Goal: Task Accomplishment & Management: Manage account settings

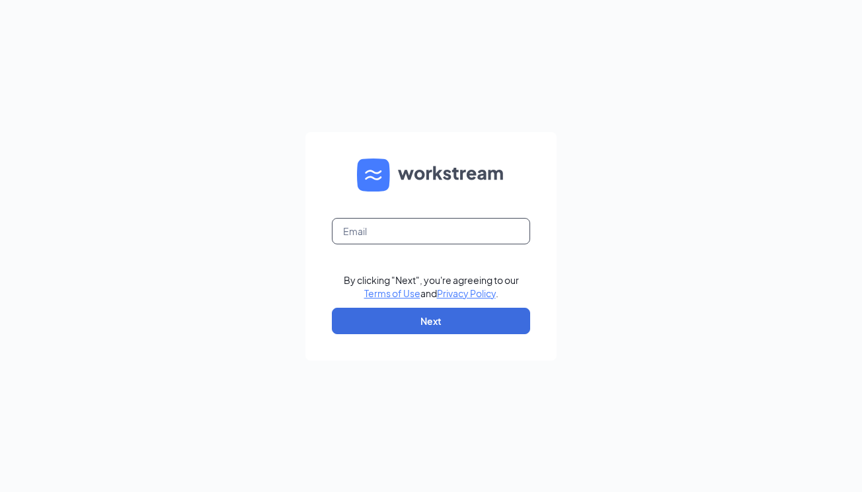
click at [371, 244] on input "text" at bounding box center [431, 231] width 198 height 26
click at [368, 233] on input "text" at bounding box center [431, 231] width 198 height 26
click at [471, 233] on input "[EMAIL_ADDRESS][PERSON_NAME][DOMAIN_NAME]" at bounding box center [431, 231] width 198 height 26
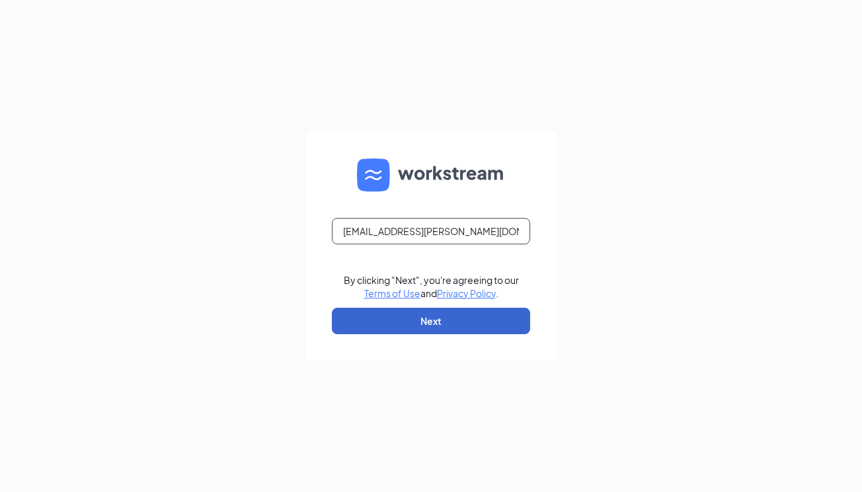
type input "[EMAIL_ADDRESS][PERSON_NAME][DOMAIN_NAME]"
click at [444, 315] on button "Next" at bounding box center [431, 321] width 198 height 26
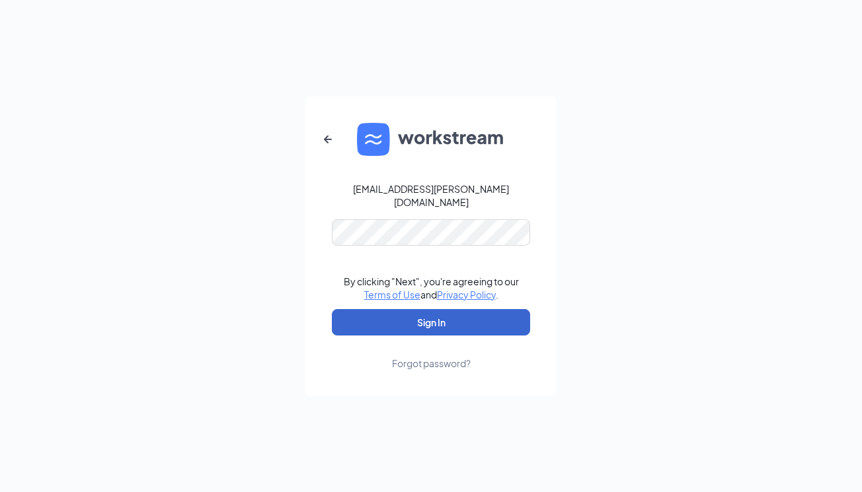
click at [391, 319] on button "Sign In" at bounding box center [431, 322] width 198 height 26
click at [425, 315] on button "Sign In" at bounding box center [431, 322] width 198 height 26
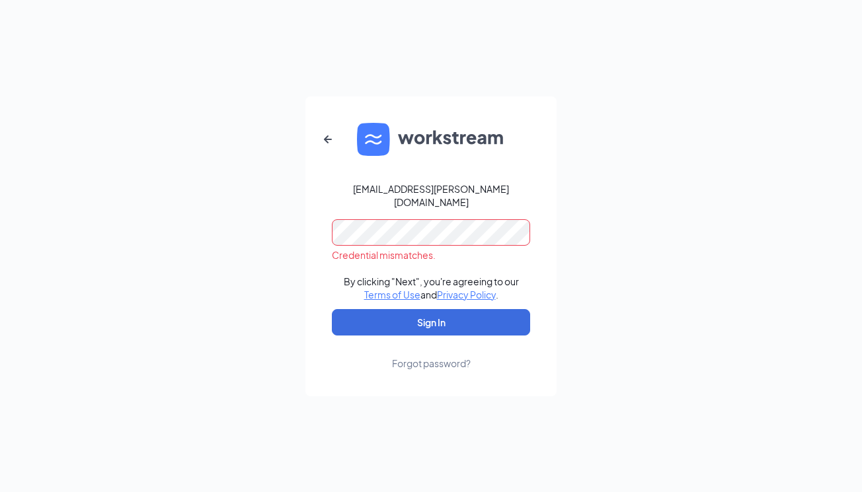
click at [480, 196] on div "manda.taylor@cfafranchise.com" at bounding box center [431, 195] width 198 height 26
click at [473, 206] on form "manda.taylor@cfafranchise.com Credential mismatches. By clicking "Next", you're…" at bounding box center [430, 247] width 251 height 300
click at [325, 147] on icon "ArrowLeftNew" at bounding box center [328, 140] width 16 height 16
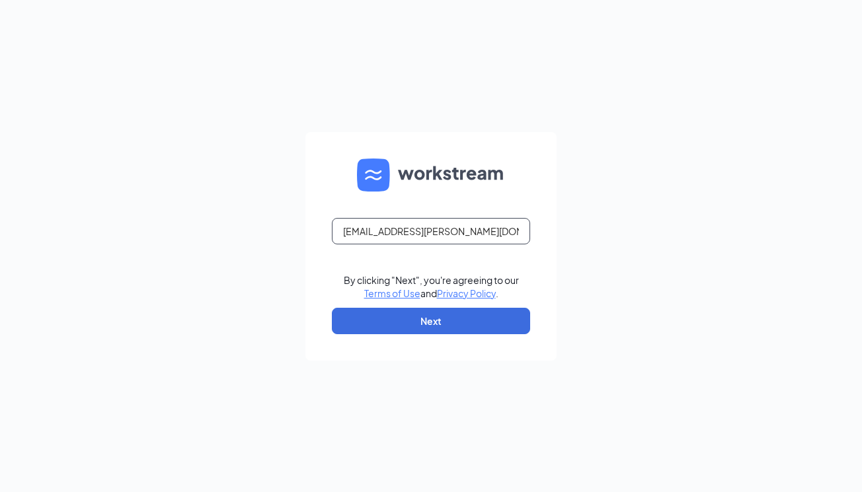
click at [463, 233] on input "manda.taylor@cfafranchise.com" at bounding box center [431, 231] width 198 height 26
type input "[EMAIL_ADDRESS][PERSON_NAME][DOMAIN_NAME]"
click at [434, 323] on button "Next" at bounding box center [431, 321] width 198 height 26
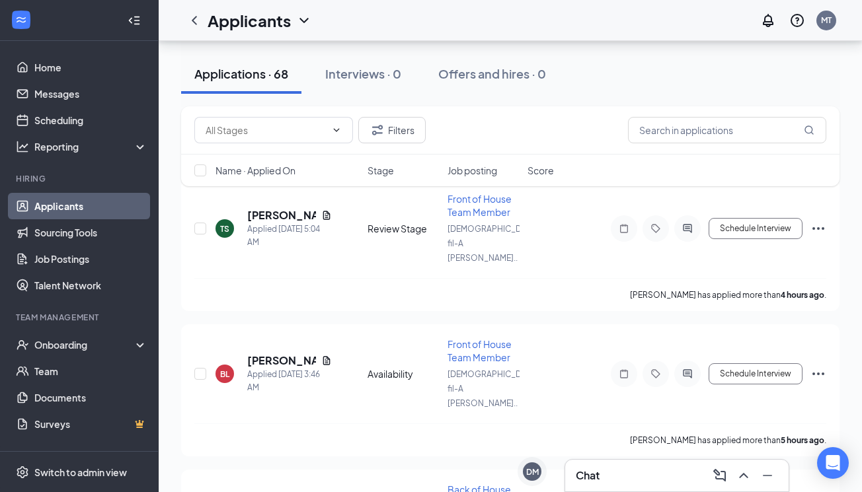
scroll to position [142, 0]
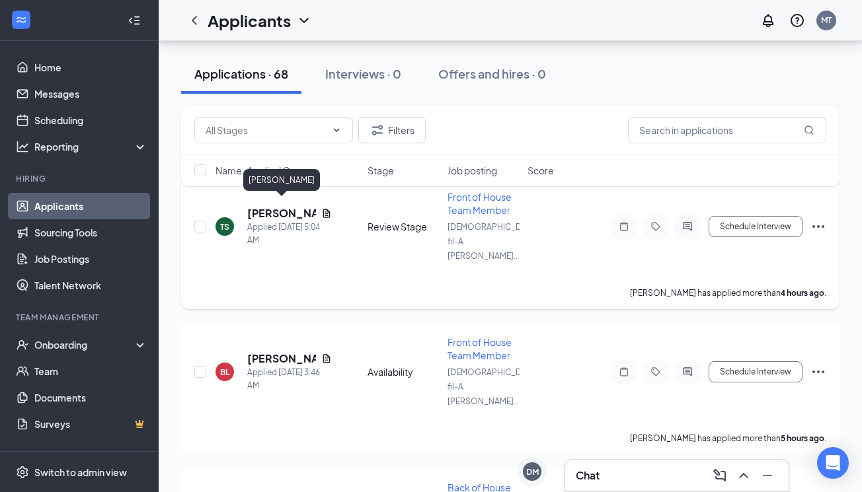
click at [277, 206] on h5 "Tarayah Swanigan" at bounding box center [281, 213] width 69 height 15
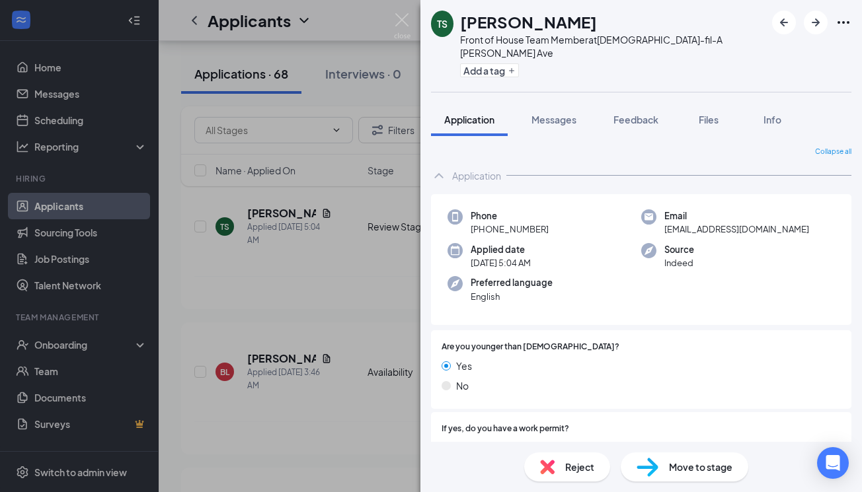
scroll to position [66, 0]
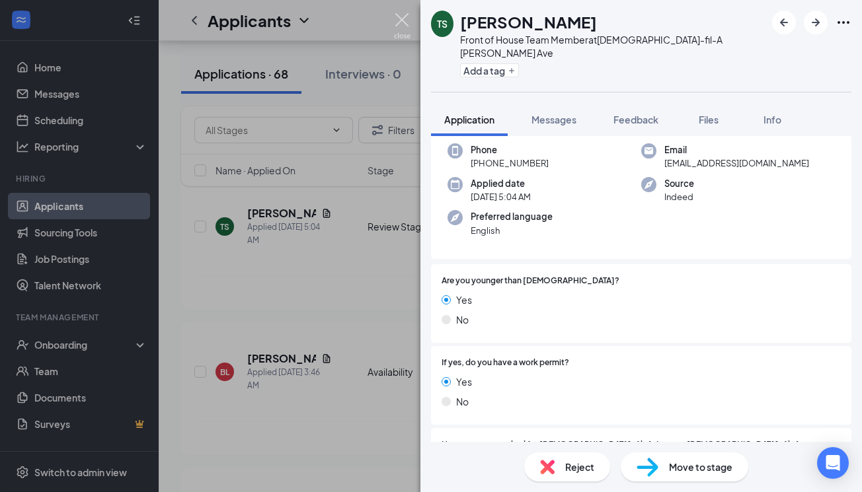
click at [407, 17] on img at bounding box center [402, 26] width 17 height 26
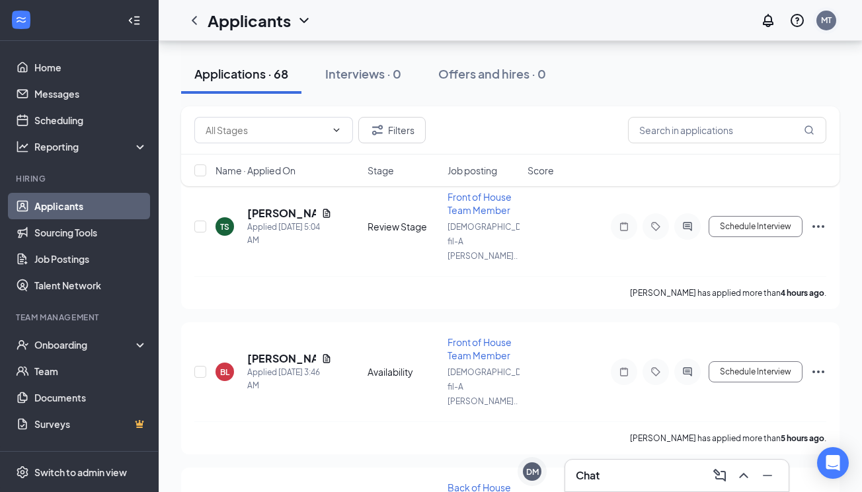
click at [821, 22] on div "MT" at bounding box center [826, 20] width 11 height 11
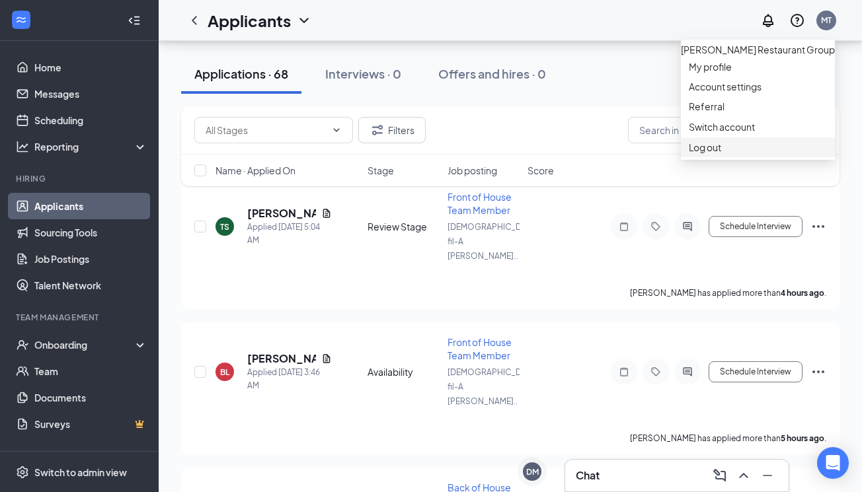
click at [708, 154] on div "Log out" at bounding box center [758, 147] width 138 height 13
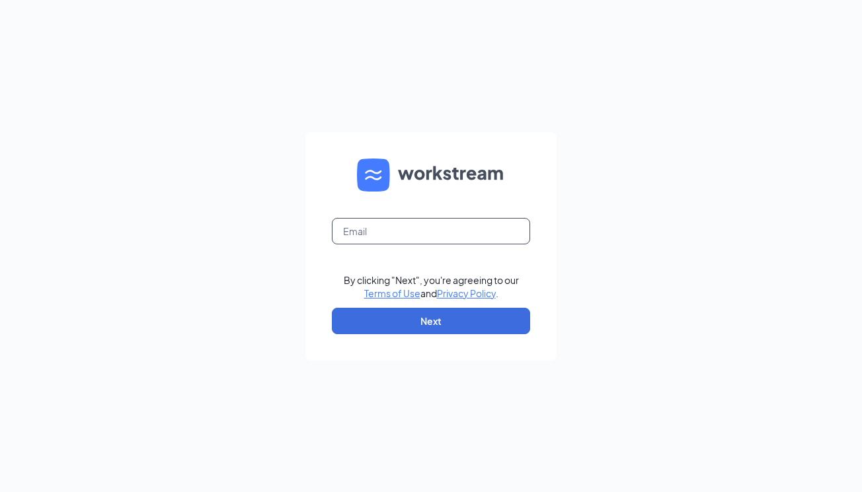
click at [459, 222] on input "text" at bounding box center [431, 231] width 198 height 26
type input "[EMAIL_ADDRESS][PERSON_NAME][DOMAIN_NAME]"
click at [434, 256] on form "[EMAIL_ADDRESS][PERSON_NAME][DOMAIN_NAME] By clicking "Next", you're agreeing t…" at bounding box center [430, 246] width 251 height 229
